Goal: Task Accomplishment & Management: Use online tool/utility

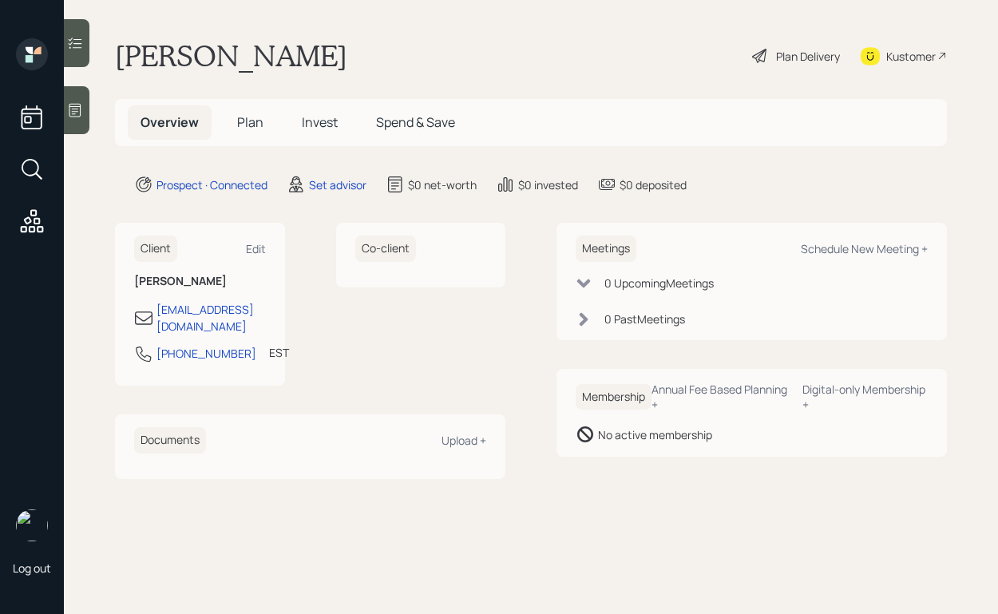
click at [848, 238] on div "Meetings Schedule New Meeting +" at bounding box center [752, 249] width 352 height 26
click at [831, 248] on div "Schedule New Meeting +" at bounding box center [864, 248] width 127 height 15
select select "round-[PERSON_NAME]"
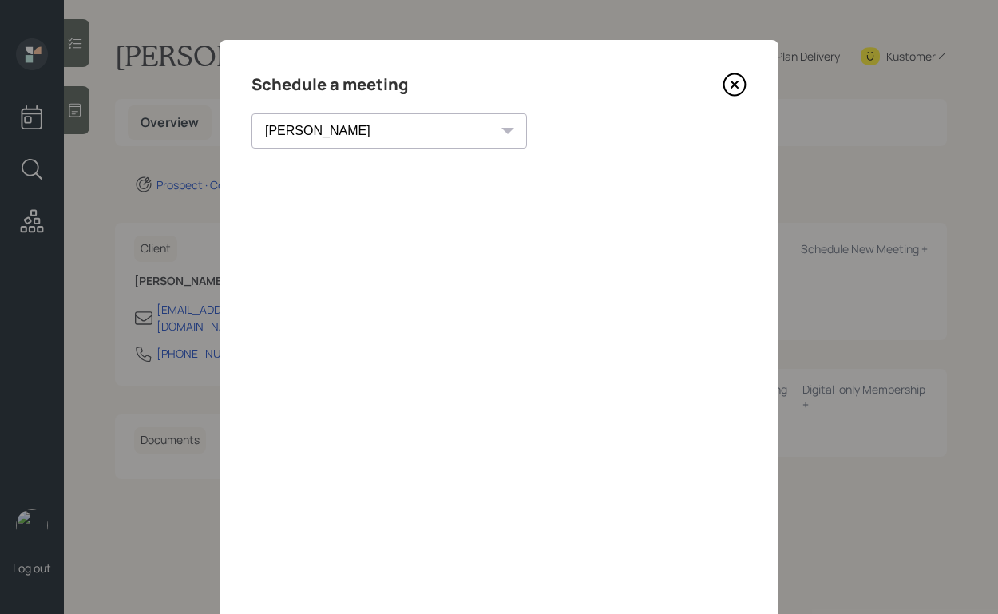
click at [732, 90] on icon at bounding box center [735, 85] width 24 height 24
